Goal: Task Accomplishment & Management: Complete application form

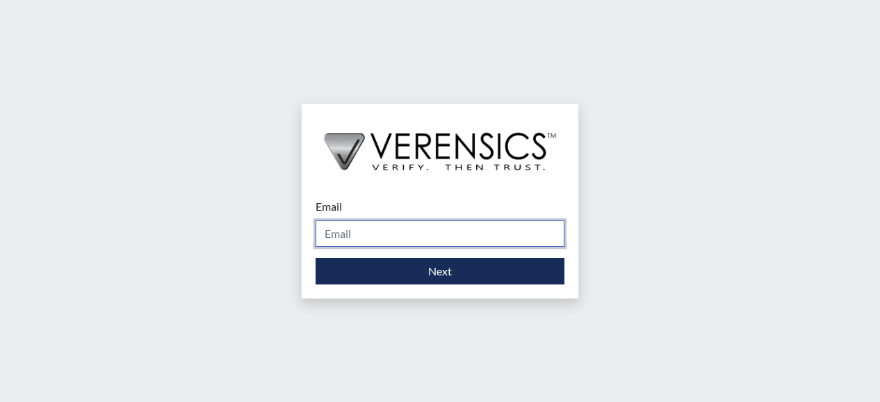
click at [373, 233] on input "Email" at bounding box center [439, 233] width 249 height 26
type input "[PERSON_NAME][EMAIL_ADDRESS][DOMAIN_NAME]"
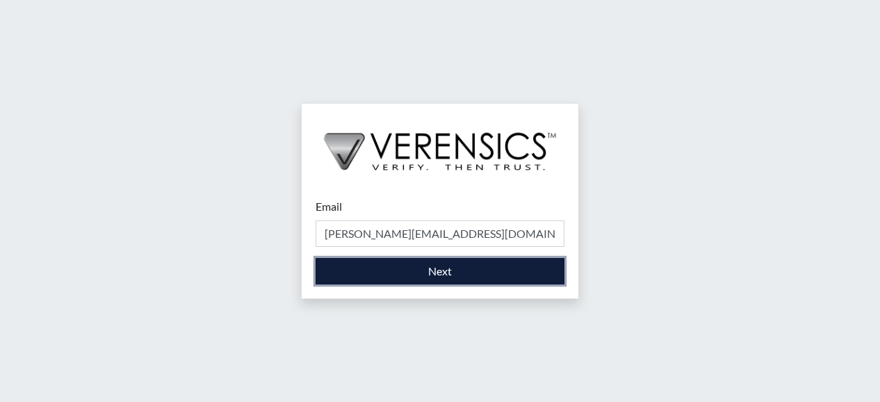
click at [482, 268] on button "Next" at bounding box center [439, 271] width 249 height 26
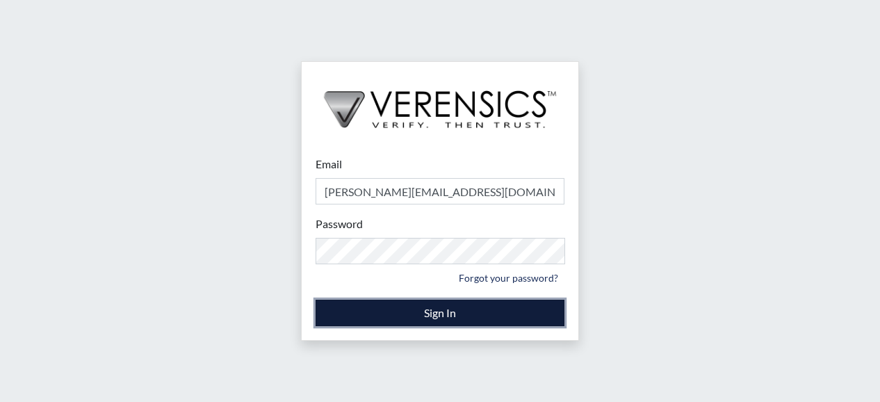
click at [454, 316] on button "Sign In" at bounding box center [439, 312] width 249 height 26
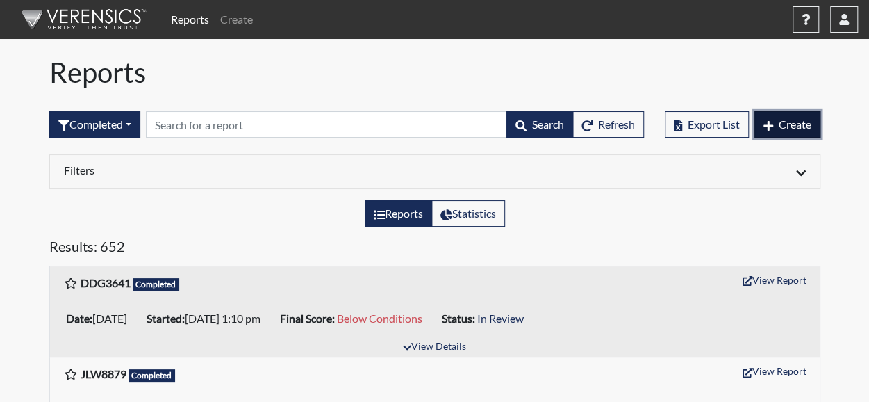
click at [791, 121] on span "Create" at bounding box center [795, 123] width 33 height 13
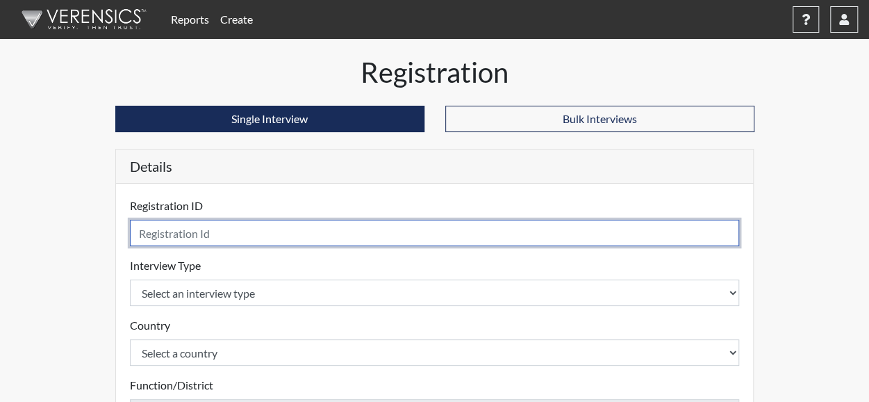
click at [229, 231] on input "text" at bounding box center [435, 233] width 610 height 26
type input "JOD5037"
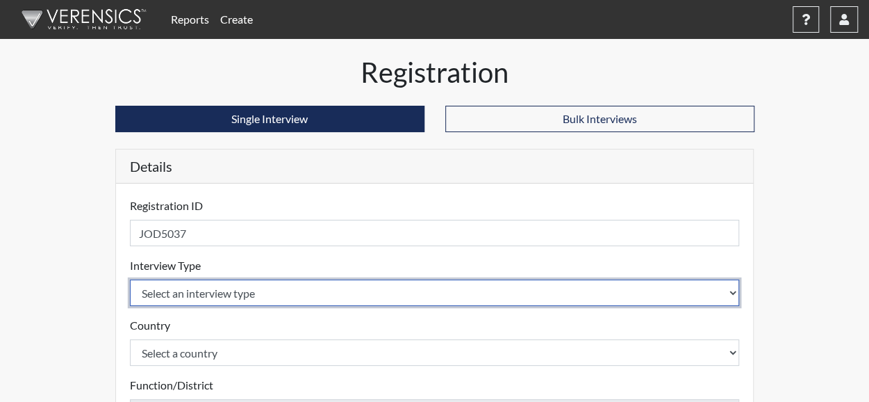
click at [200, 293] on select "Select an interview type Corrections Pre-Employment" at bounding box center [435, 292] width 610 height 26
select select "ff733e93-e1bf-11ea-9c9f-0eff0cf7eb8f"
click at [130, 279] on select "Select an interview type Corrections Pre-Employment" at bounding box center [435, 292] width 610 height 26
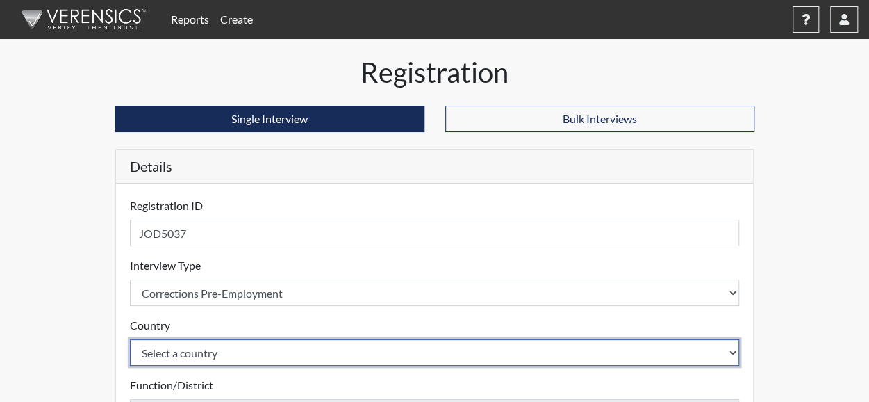
click at [199, 352] on select "Select a country [GEOGRAPHIC_DATA] [GEOGRAPHIC_DATA]" at bounding box center [435, 352] width 610 height 26
select select "united-states-of-[GEOGRAPHIC_DATA]"
click at [130, 339] on select "Select a country [GEOGRAPHIC_DATA] [GEOGRAPHIC_DATA]" at bounding box center [435, 352] width 610 height 26
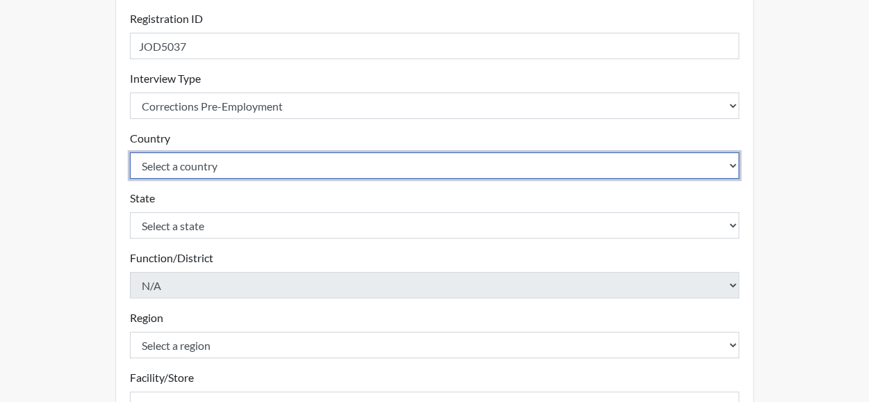
scroll to position [208, 0]
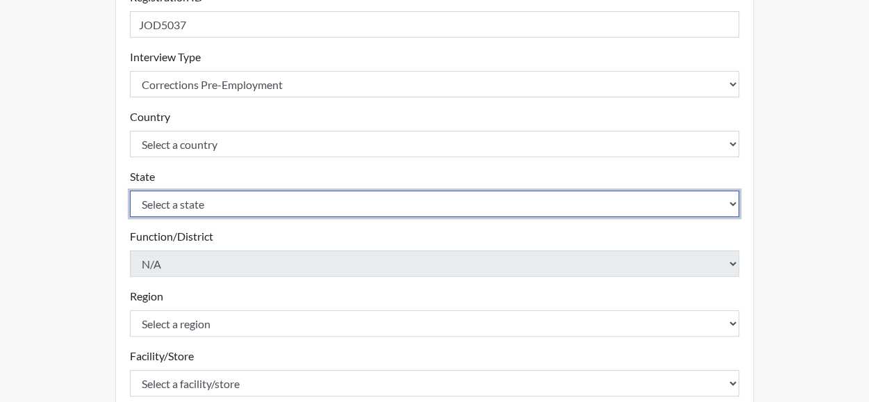
click at [731, 201] on select "Select a state [US_STATE] [US_STATE] [US_STATE] [US_STATE] [US_STATE] [US_STATE…" at bounding box center [435, 203] width 610 height 26
select select "GA"
click at [130, 190] on select "Select a state [US_STATE] [US_STATE] [US_STATE] [US_STATE] [US_STATE] [US_STATE…" at bounding box center [435, 203] width 610 height 26
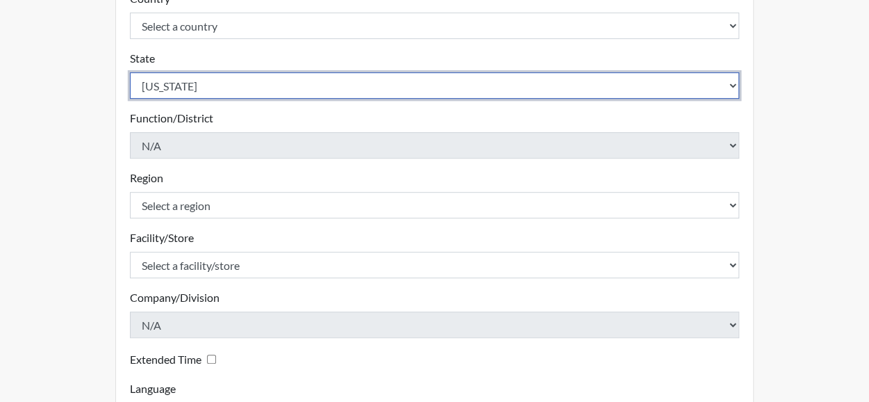
scroll to position [347, 0]
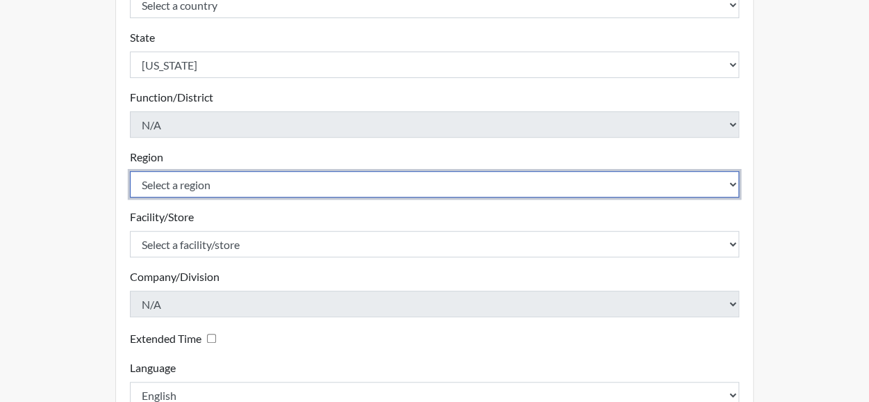
click at [233, 184] on select "Select a region [GEOGRAPHIC_DATA]" at bounding box center [435, 184] width 610 height 26
select select "8bdab1f8-09d2-48bf-ae6d-f2dae3084107"
click at [130, 171] on select "Select a region [GEOGRAPHIC_DATA]" at bounding box center [435, 184] width 610 height 26
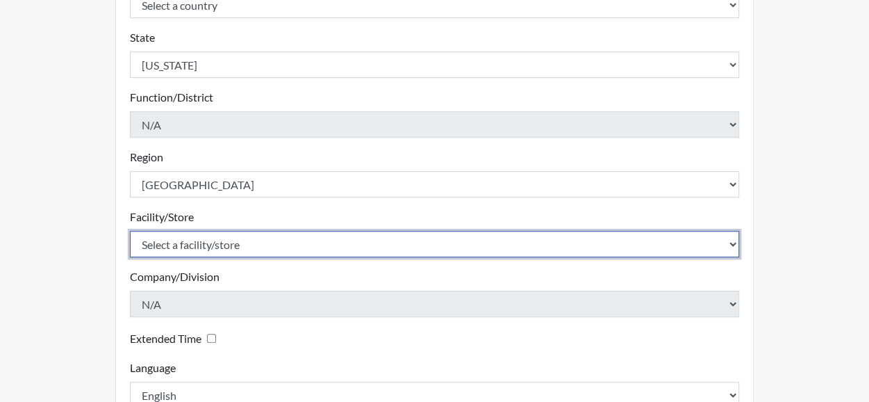
click at [259, 254] on select "Select a facility/store [PERSON_NAME][GEOGRAPHIC_DATA] West Central ITF" at bounding box center [435, 244] width 610 height 26
select select "7dbfb628-fd97-406c-b1e4-c9d10a29ecfb"
click at [130, 231] on select "Select a facility/store [PERSON_NAME][GEOGRAPHIC_DATA] West Central ITF" at bounding box center [435, 244] width 610 height 26
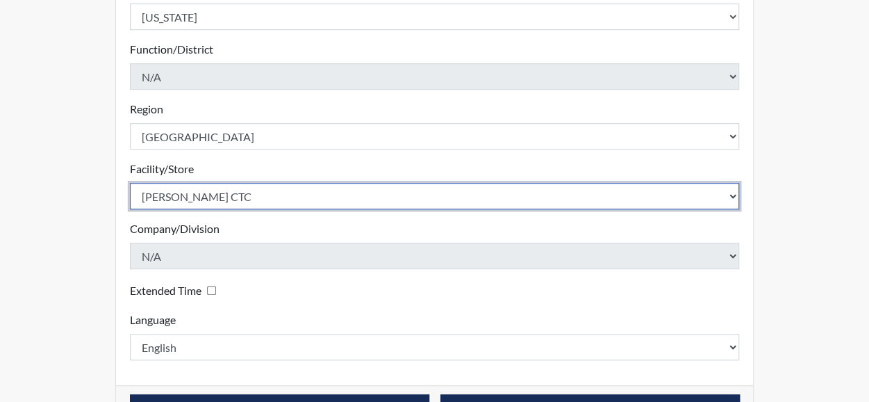
scroll to position [417, 0]
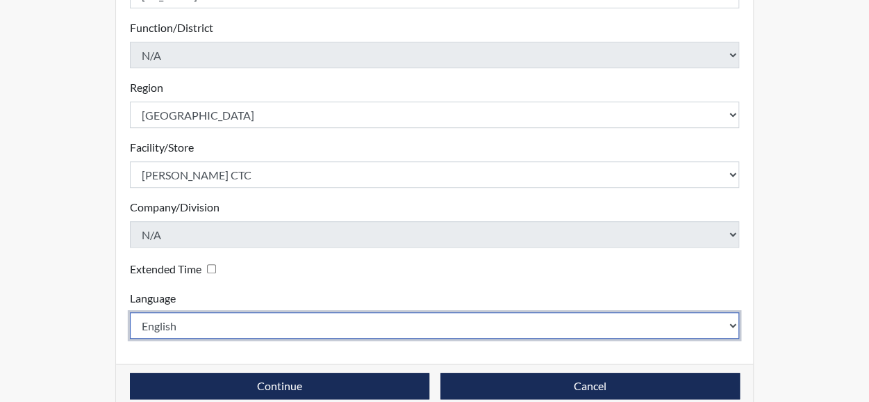
click at [179, 324] on select "English Spanish" at bounding box center [435, 325] width 610 height 26
click at [180, 322] on select "English Spanish" at bounding box center [435, 325] width 610 height 26
click at [183, 320] on select "English Spanish" at bounding box center [435, 325] width 610 height 26
click at [207, 324] on select "English Spanish" at bounding box center [435, 325] width 610 height 26
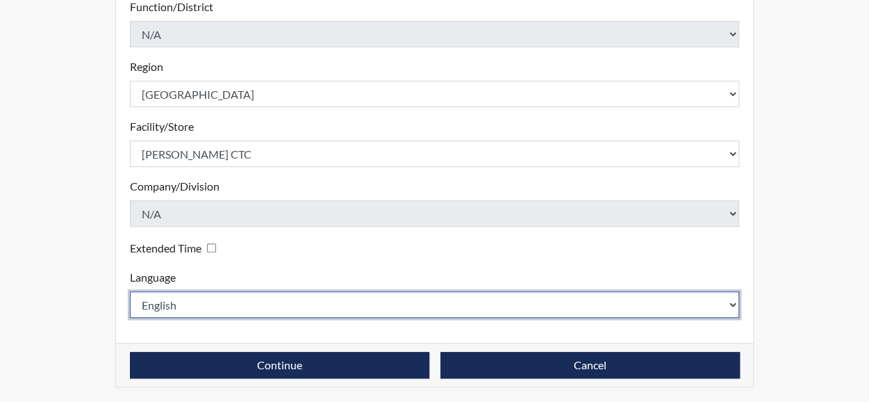
click at [233, 293] on select "English Spanish" at bounding box center [435, 304] width 610 height 26
click at [130, 291] on select "English Spanish" at bounding box center [435, 304] width 610 height 26
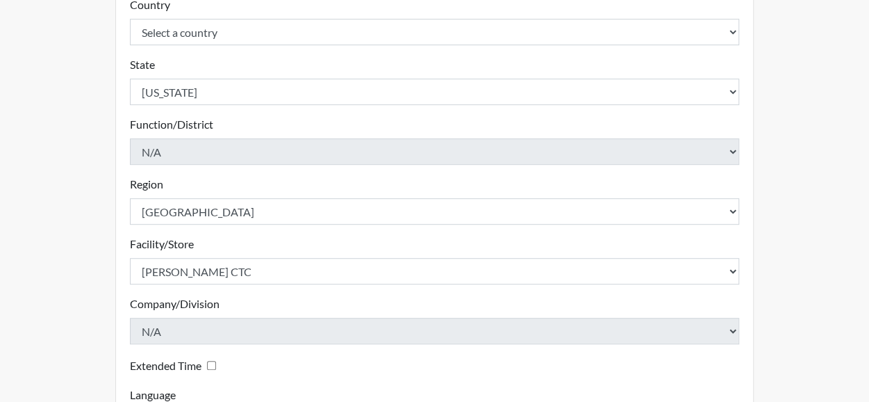
scroll to position [299, 0]
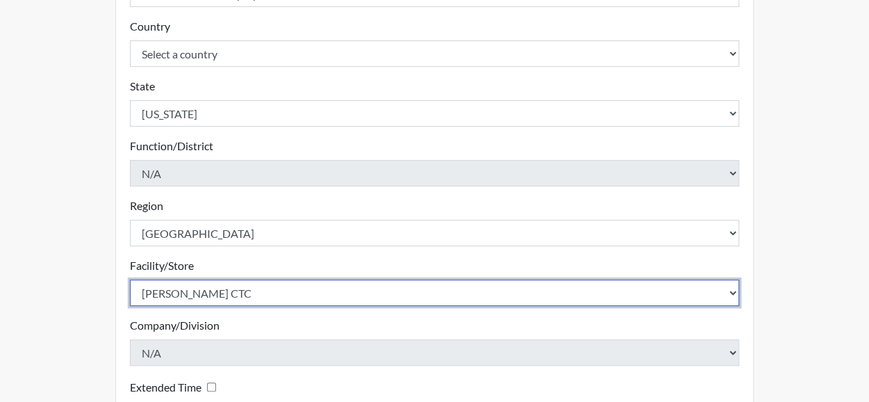
click at [727, 293] on select "Select a facility/store [PERSON_NAME][GEOGRAPHIC_DATA] West Central ITF" at bounding box center [435, 292] width 610 height 26
click at [467, 281] on select "Select a facility/store [PERSON_NAME][GEOGRAPHIC_DATA] West Central ITF" at bounding box center [435, 292] width 610 height 26
click at [448, 291] on select "Select a facility/store [PERSON_NAME][GEOGRAPHIC_DATA] West Central ITF" at bounding box center [435, 292] width 610 height 26
click at [452, 290] on select "Select a facility/store [PERSON_NAME][GEOGRAPHIC_DATA] West Central ITF" at bounding box center [435, 292] width 610 height 26
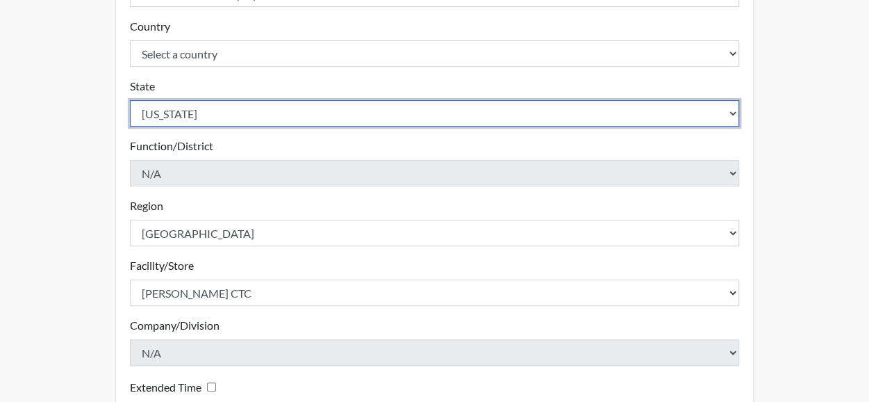
click at [730, 113] on select "Select a state [US_STATE] [US_STATE] [US_STATE] [US_STATE] [US_STATE] [US_STATE…" at bounding box center [435, 113] width 610 height 26
click at [130, 100] on select "Select a state [US_STATE] [US_STATE] [US_STATE] [US_STATE] [US_STATE] [US_STATE…" at bounding box center [435, 113] width 610 height 26
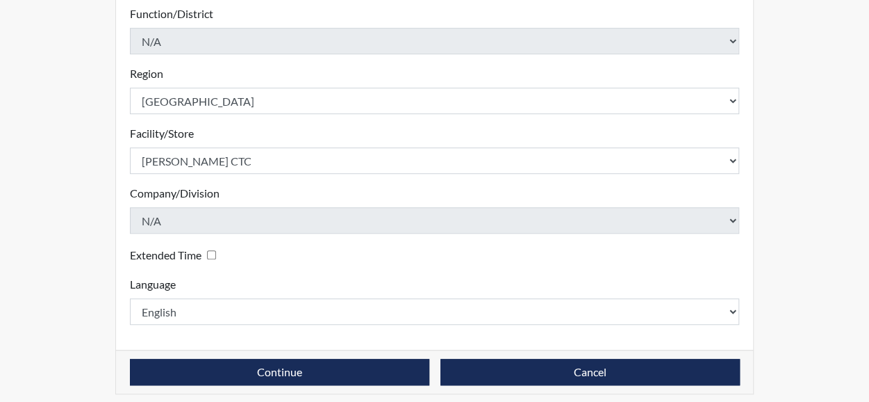
scroll to position [438, 0]
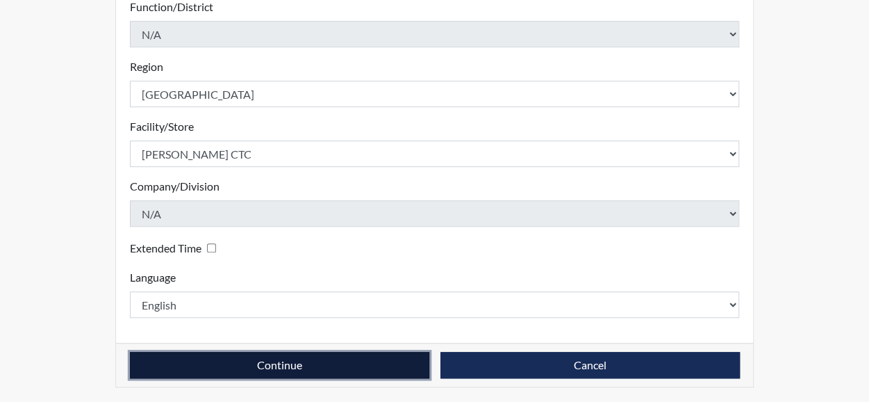
click at [322, 355] on button "Continue" at bounding box center [279, 365] width 299 height 26
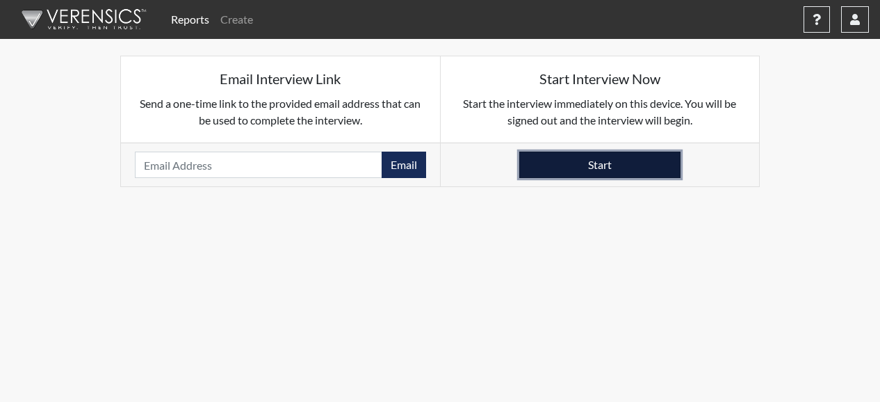
click at [625, 170] on button "Start" at bounding box center [599, 164] width 161 height 26
